Goal: Information Seeking & Learning: Check status

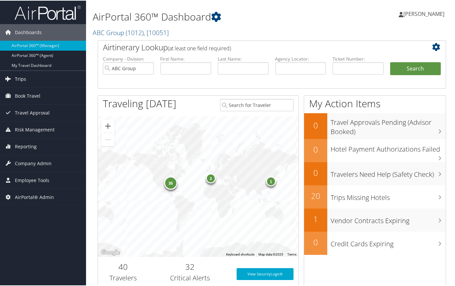
click at [12, 79] on icon at bounding box center [8, 78] width 10 height 10
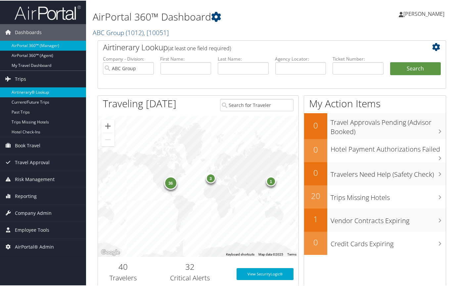
click at [17, 88] on link "Airtinerary® Lookup" at bounding box center [43, 92] width 86 height 10
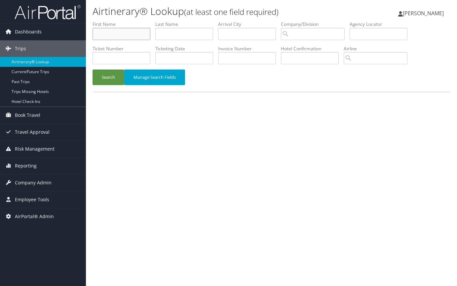
click at [122, 33] on input "text" at bounding box center [122, 34] width 58 height 12
type input "chad"
click at [177, 37] on input "text" at bounding box center [184, 34] width 58 height 12
type input "saddler"
click at [113, 77] on button "Search" at bounding box center [109, 77] width 32 height 16
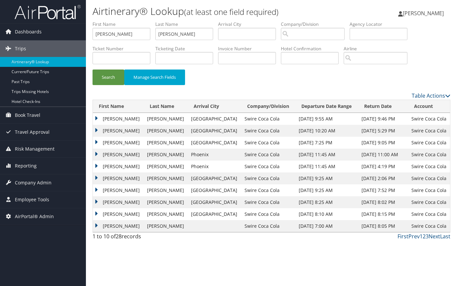
click at [97, 117] on td "CHAD R" at bounding box center [118, 119] width 51 height 12
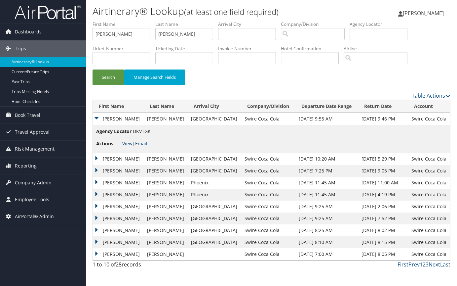
click at [129, 144] on link "View" at bounding box center [127, 143] width 10 height 6
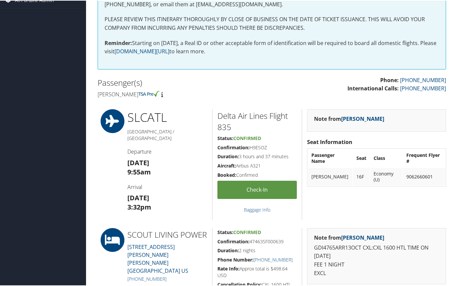
scroll to position [165, 0]
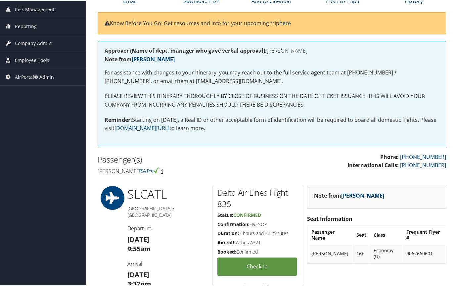
scroll to position [0, 0]
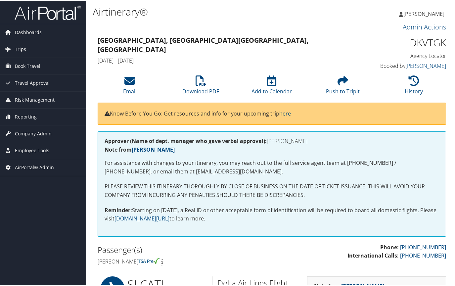
click at [432, 42] on h1 "DKVTGK" at bounding box center [406, 42] width 80 height 14
copy h1 "DKVTGK"
